Goal: Task Accomplishment & Management: Use online tool/utility

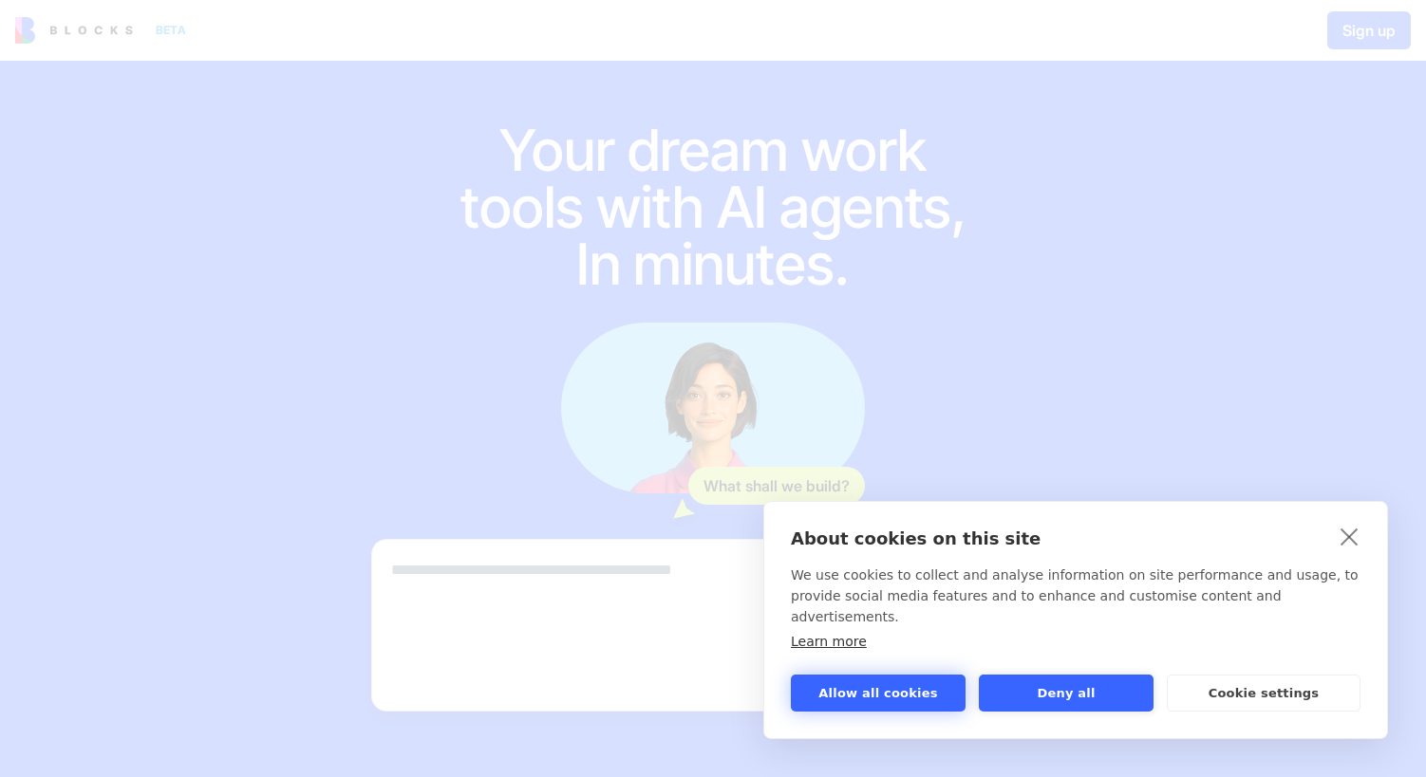
click at [862, 690] on button "Allow all cookies" at bounding box center [878, 693] width 175 height 37
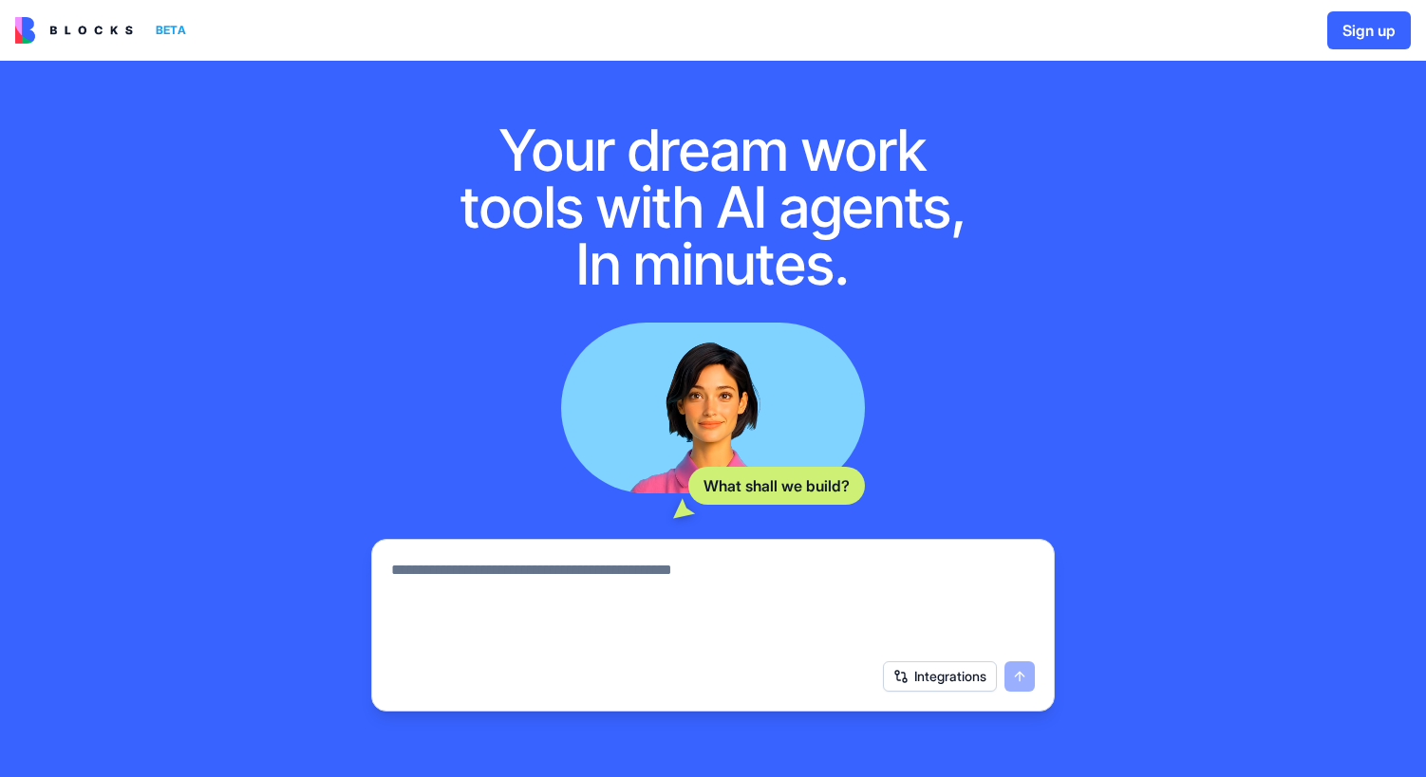
click at [938, 685] on button "Integrations" at bounding box center [940, 677] width 114 height 30
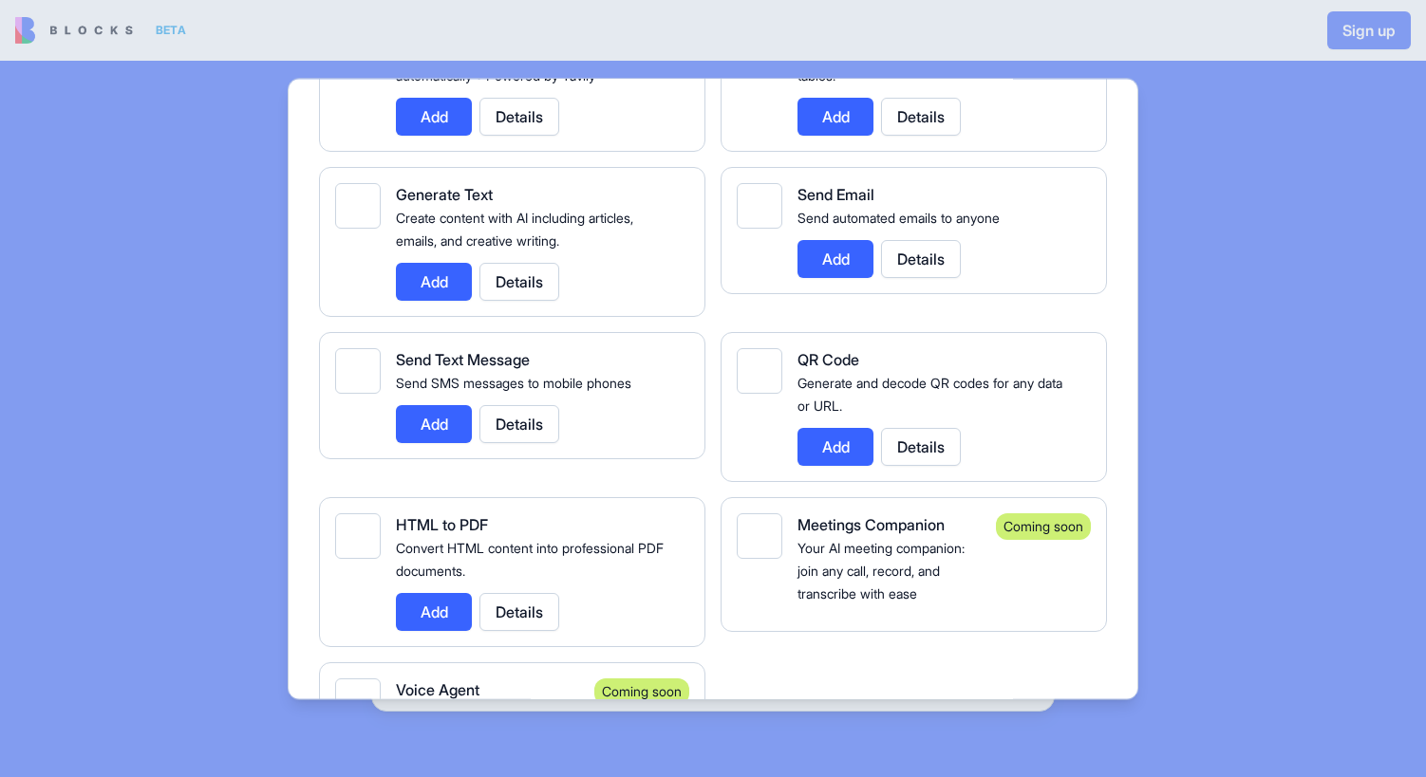
scroll to position [3395, 0]
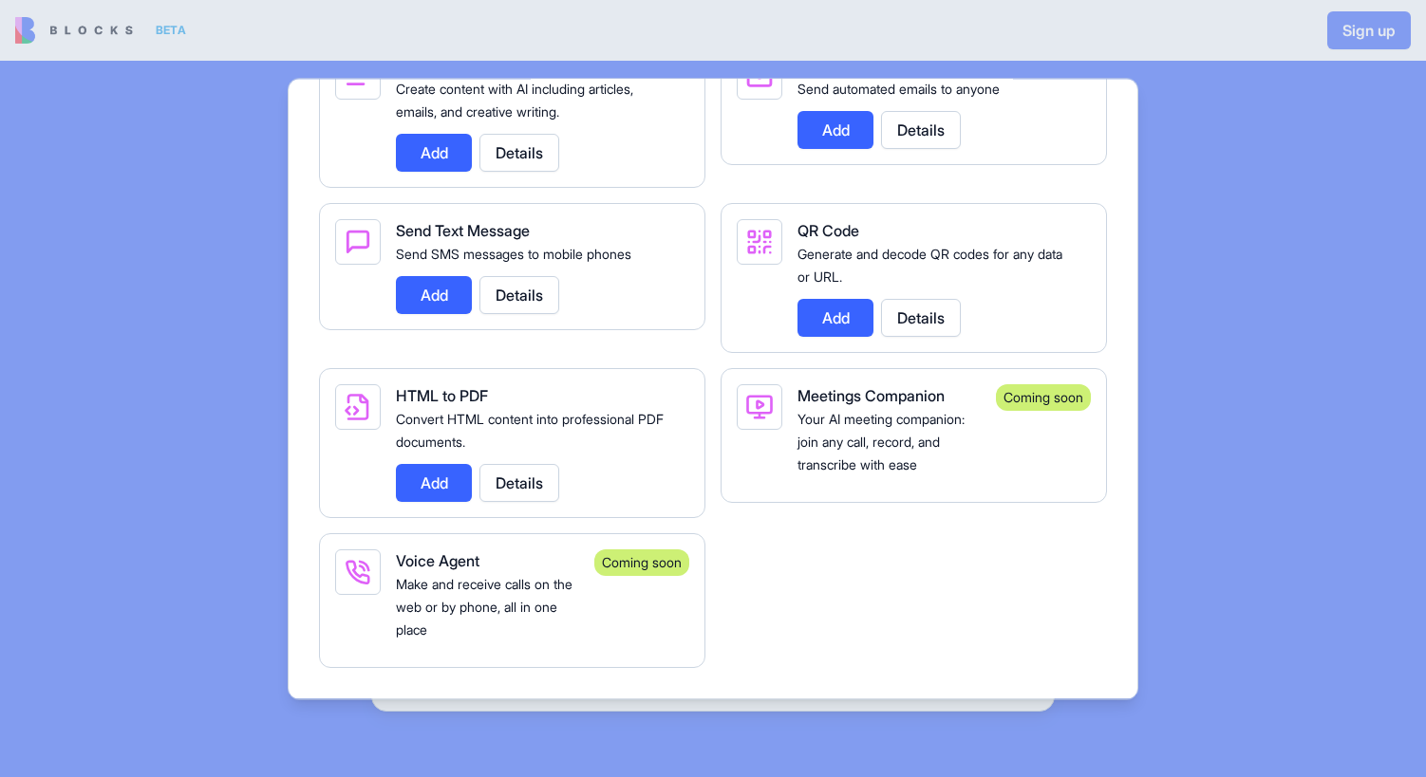
click at [1239, 308] on div at bounding box center [713, 388] width 1426 height 777
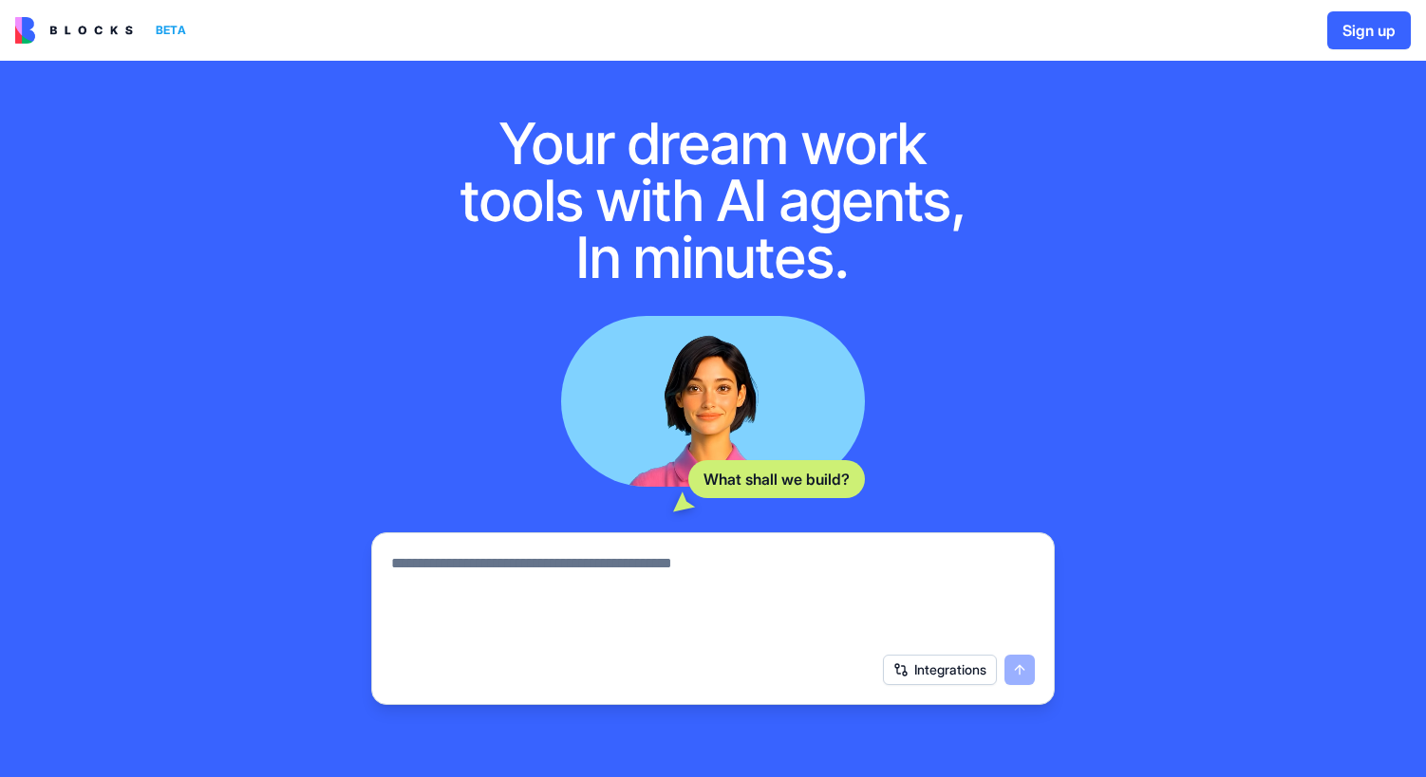
scroll to position [0, 0]
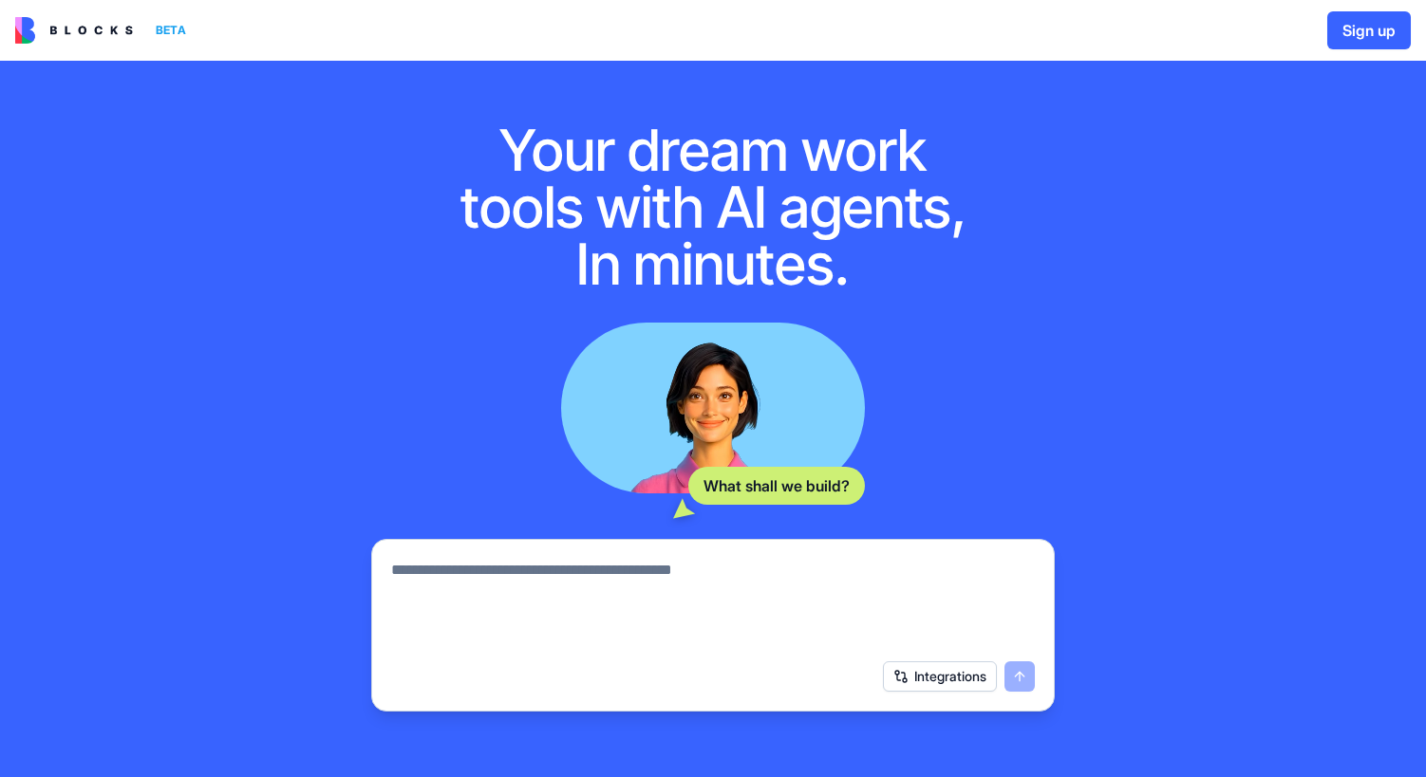
click at [561, 573] on textarea at bounding box center [713, 604] width 644 height 91
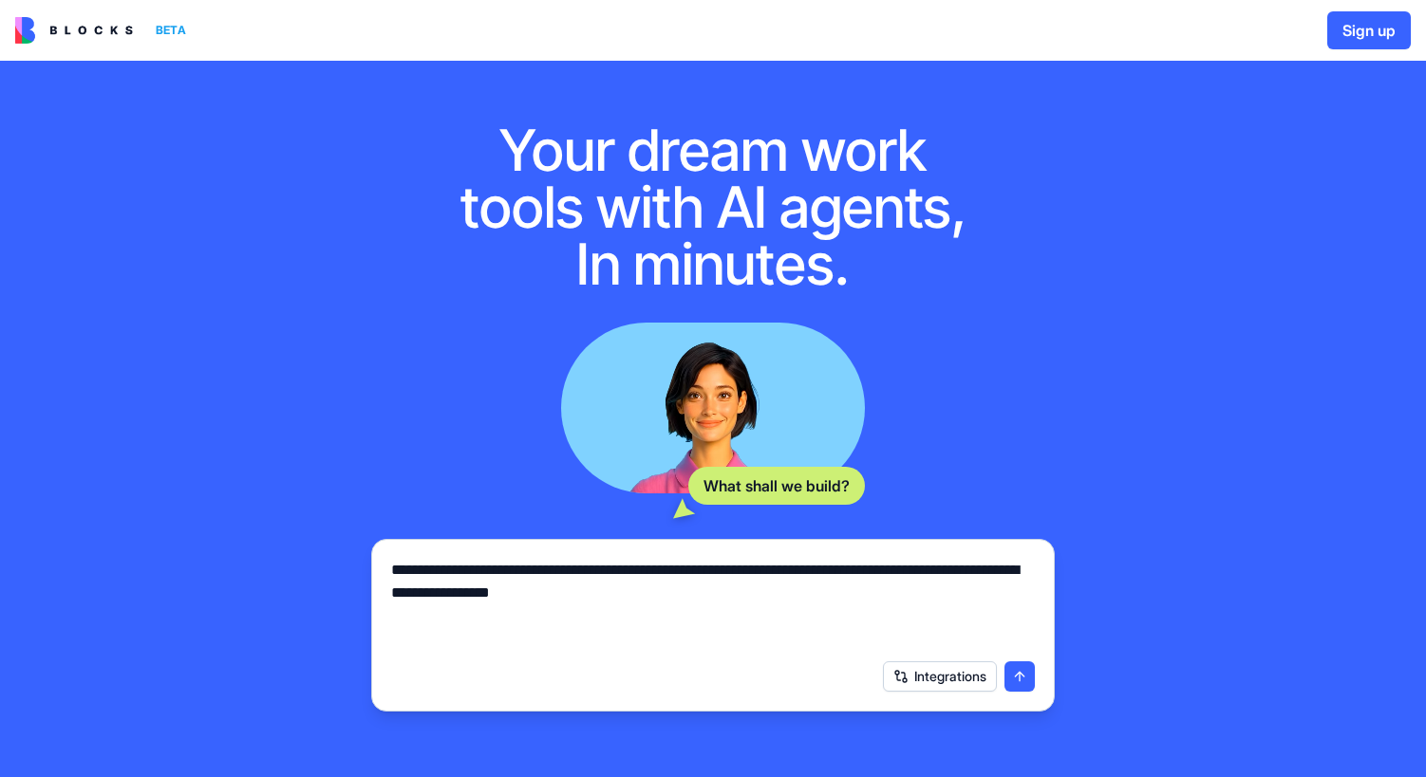
type textarea "**********"
click at [1025, 676] on button "submit" at bounding box center [1019, 677] width 30 height 30
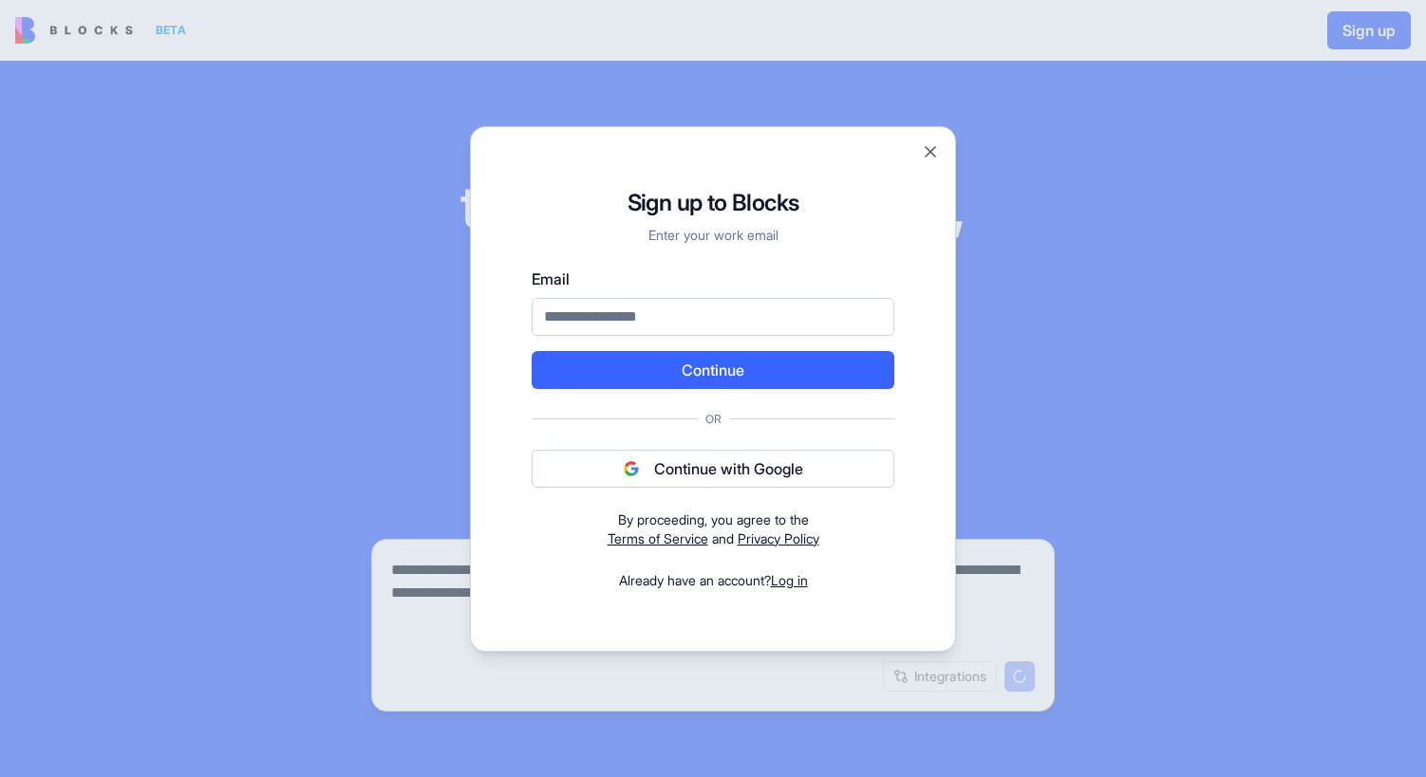
click at [645, 468] on button "Continue with Google" at bounding box center [713, 469] width 363 height 38
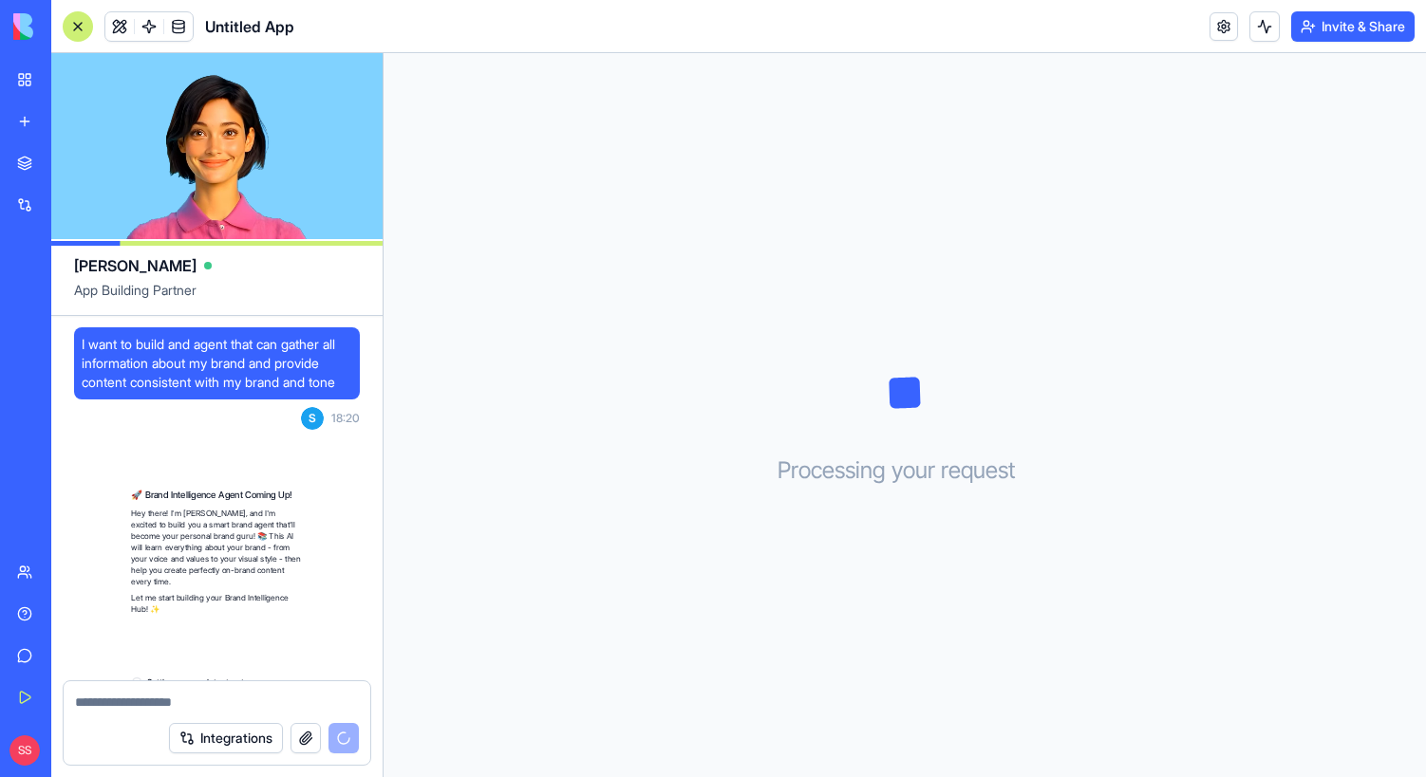
scroll to position [235, 0]
